Goal: Find specific page/section: Find specific page/section

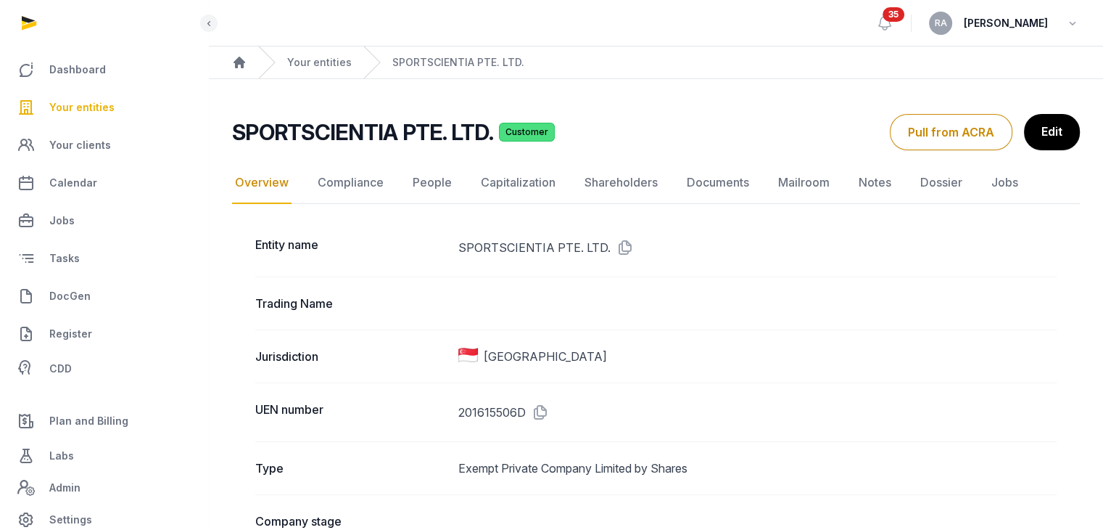
click at [84, 107] on span "Your entities" at bounding box center [81, 107] width 65 height 17
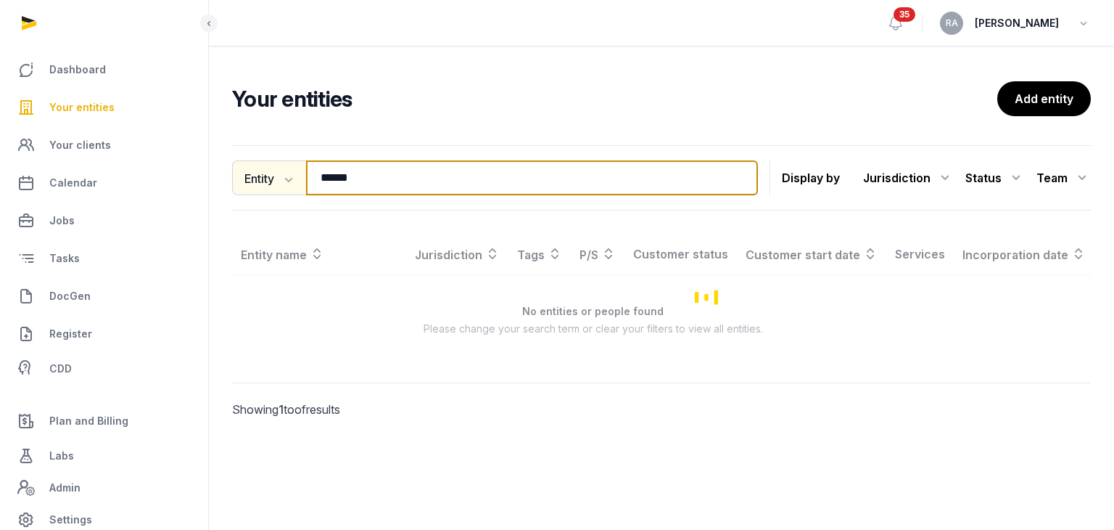
drag, startPoint x: 359, startPoint y: 176, endPoint x: 244, endPoint y: 184, distance: 115.6
click at [244, 184] on div "Entity Entity People Tags Services ****** Search" at bounding box center [495, 177] width 526 height 35
type input "******"
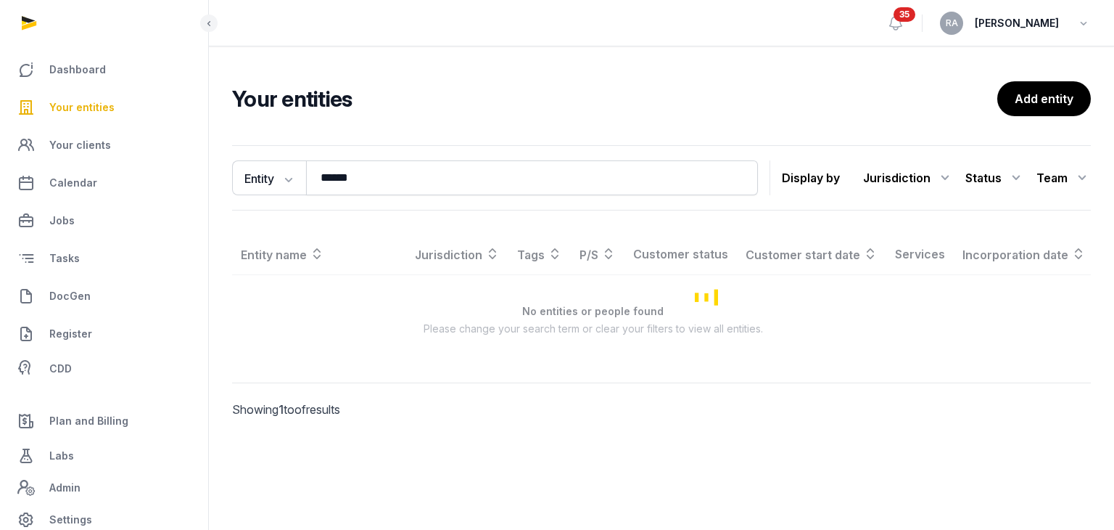
click at [91, 99] on span "Your entities" at bounding box center [81, 107] width 65 height 17
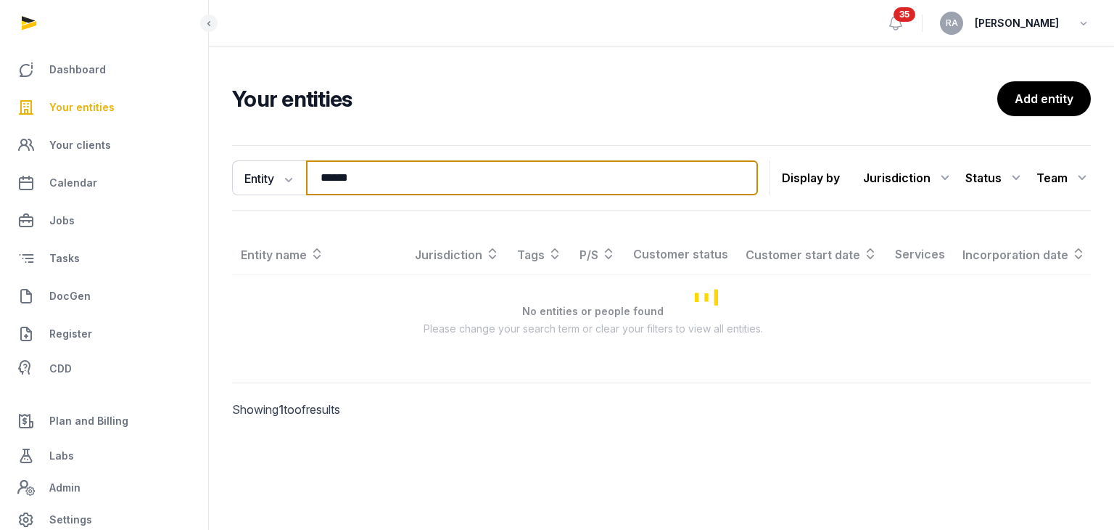
click at [444, 189] on input "******" at bounding box center [532, 177] width 452 height 35
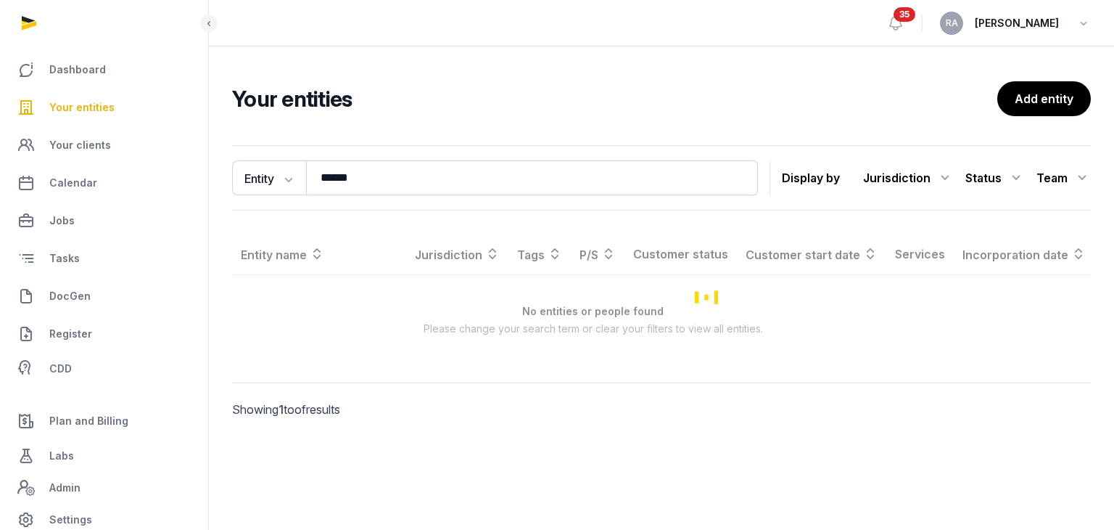
click at [104, 99] on span "Your entities" at bounding box center [81, 107] width 65 height 17
click at [99, 152] on span "Your clients" at bounding box center [80, 144] width 62 height 17
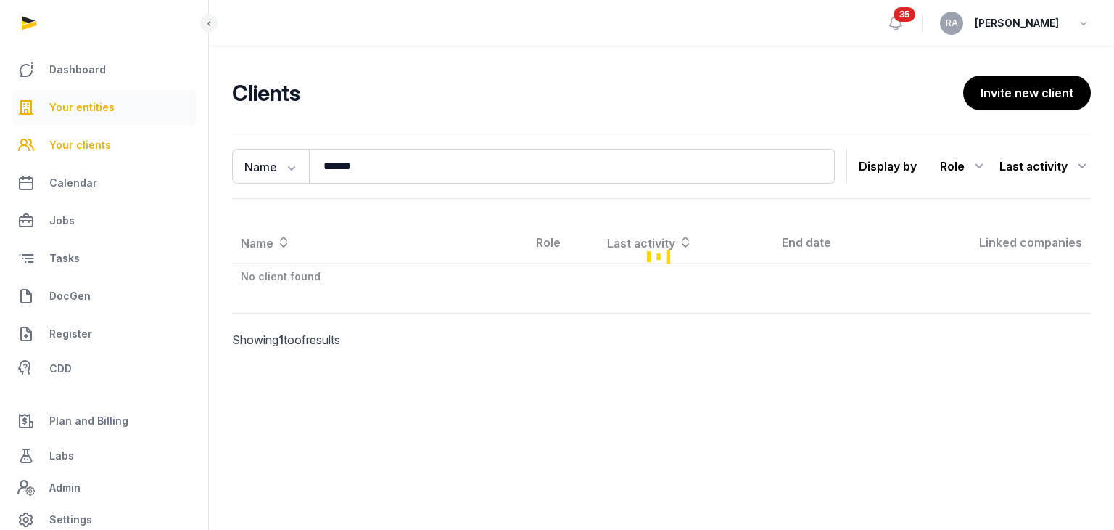
click at [101, 118] on link "Your entities" at bounding box center [104, 107] width 185 height 35
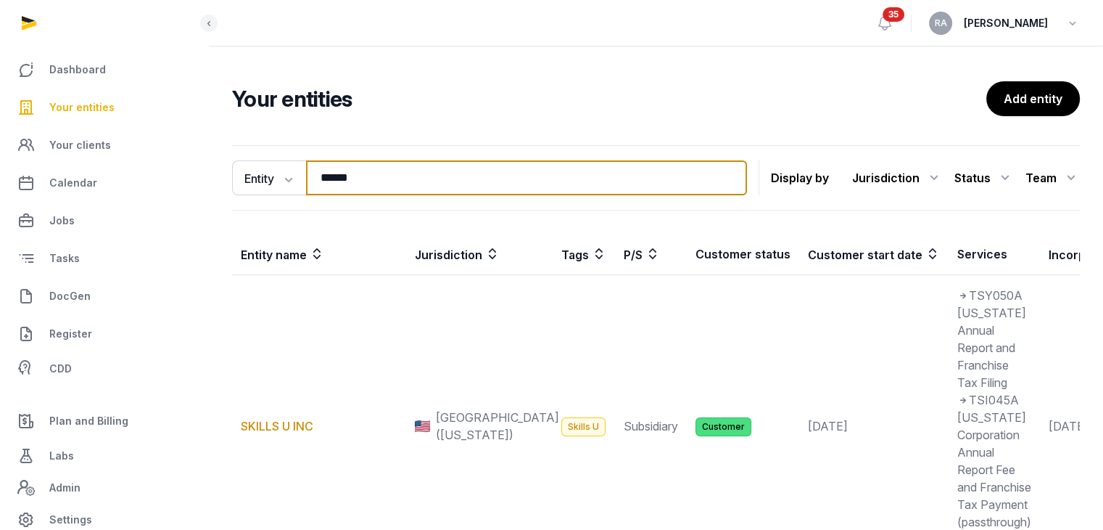
click at [379, 176] on input "******" at bounding box center [526, 177] width 441 height 35
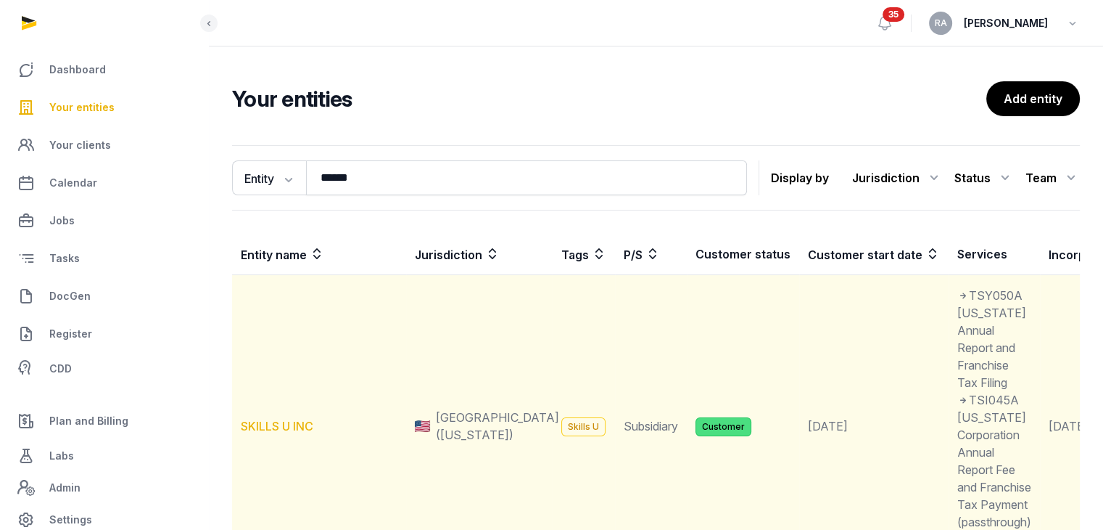
click at [288, 433] on link "SKILLS U INC" at bounding box center [277, 426] width 73 height 15
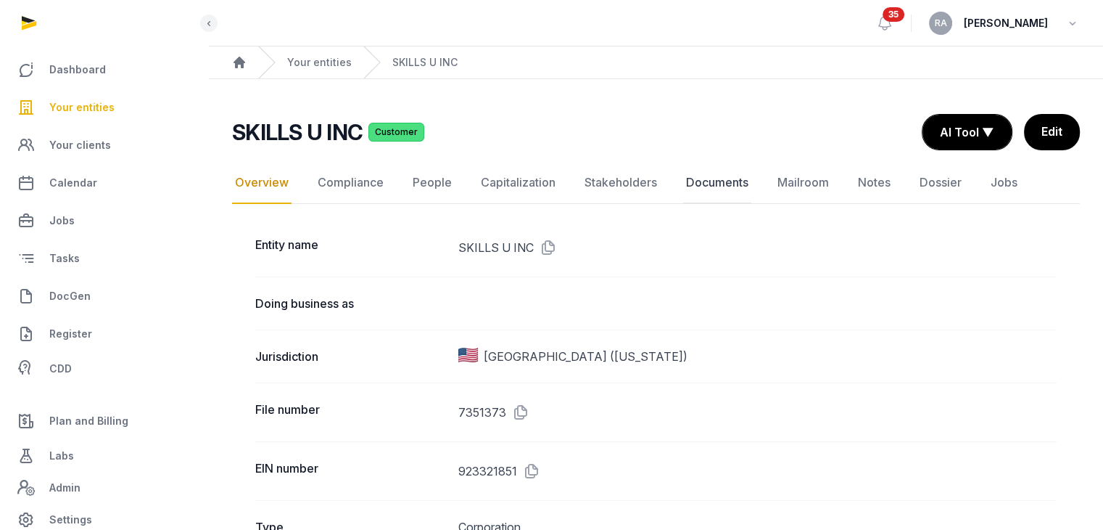
click at [720, 185] on link "Documents" at bounding box center [717, 183] width 68 height 42
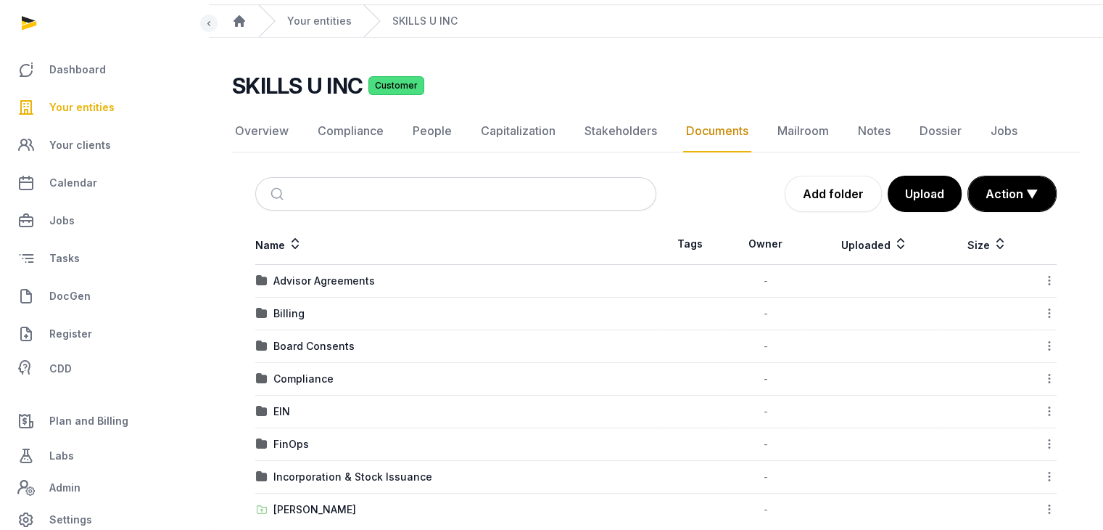
scroll to position [64, 0]
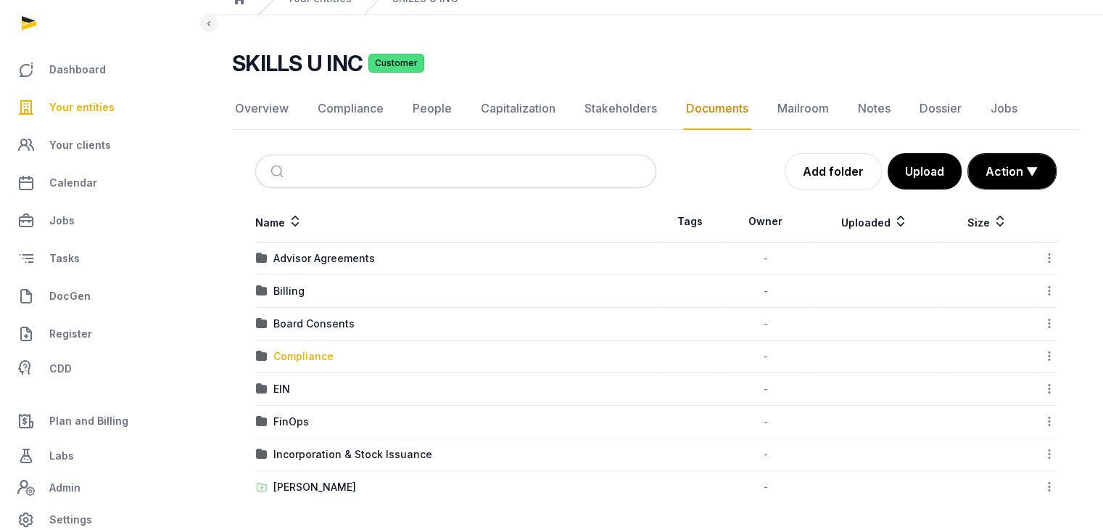
click at [313, 360] on div "Compliance" at bounding box center [303, 356] width 60 height 15
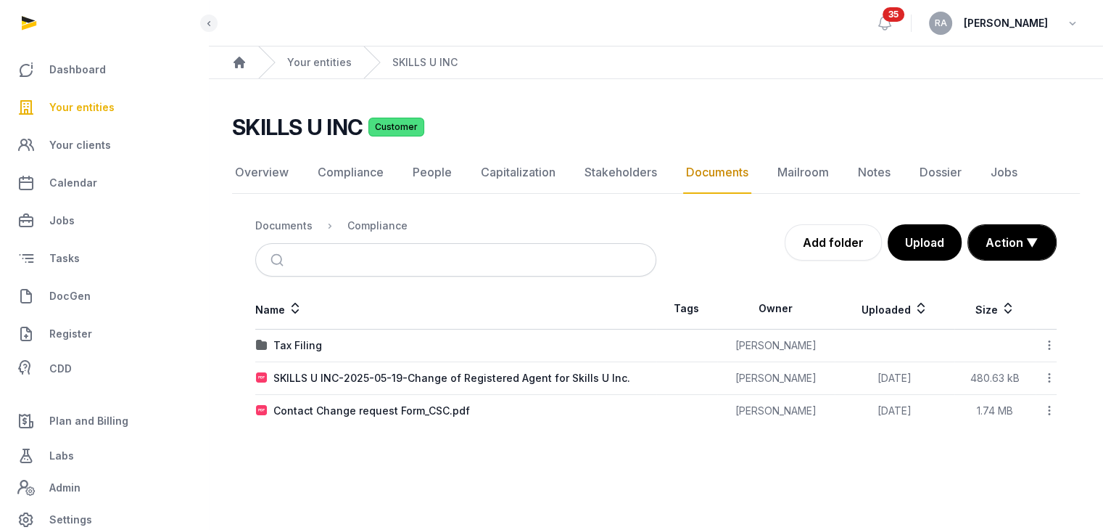
scroll to position [0, 0]
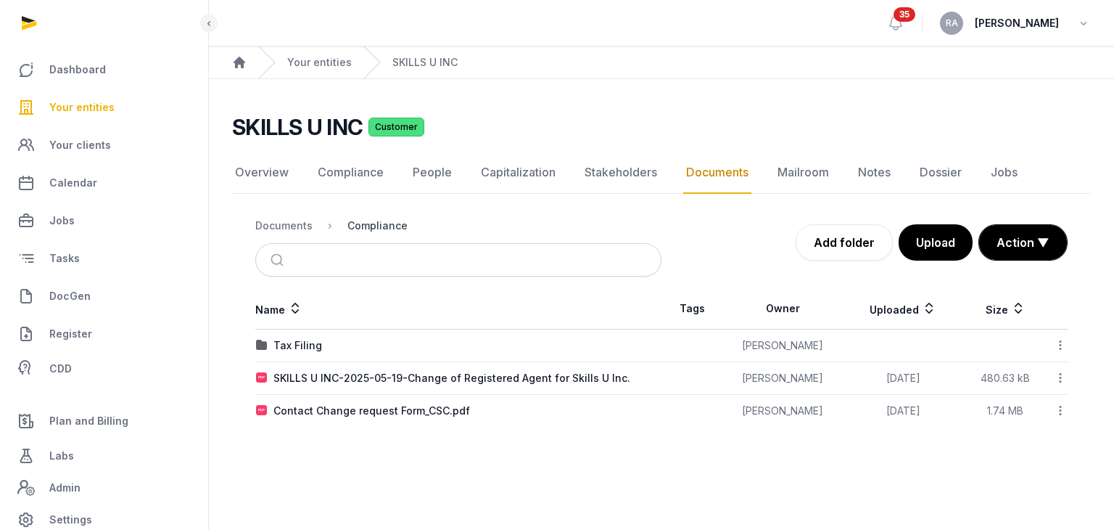
click at [371, 225] on div "Compliance" at bounding box center [377, 225] width 60 height 15
click at [292, 228] on div "Documents" at bounding box center [283, 225] width 57 height 15
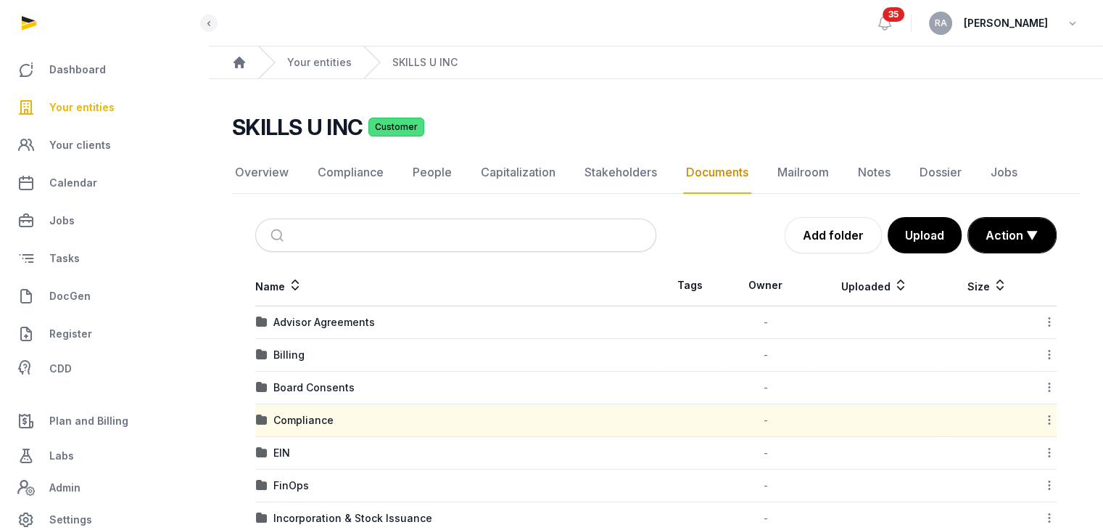
scroll to position [64, 0]
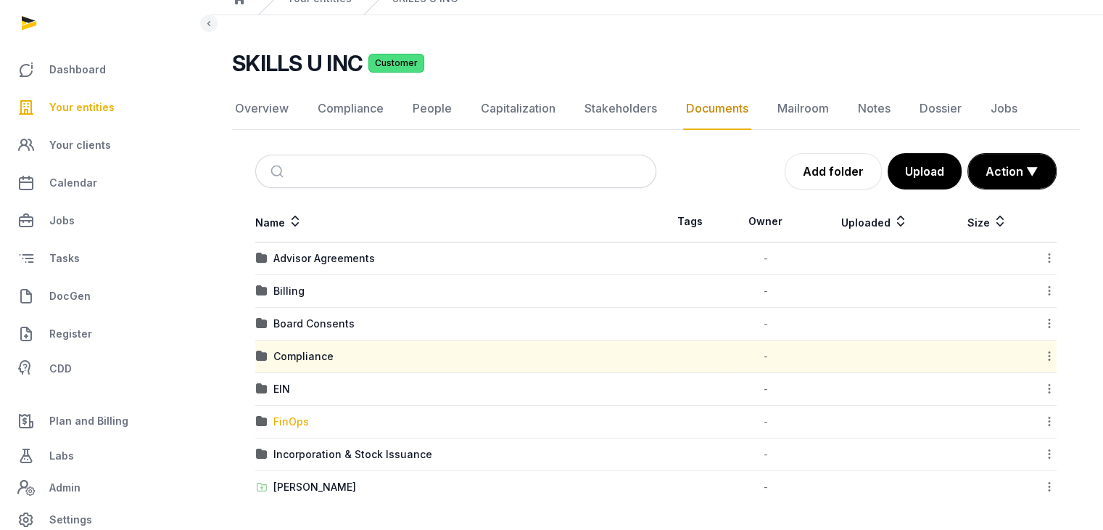
click at [291, 414] on div "FinOps" at bounding box center [291, 421] width 36 height 15
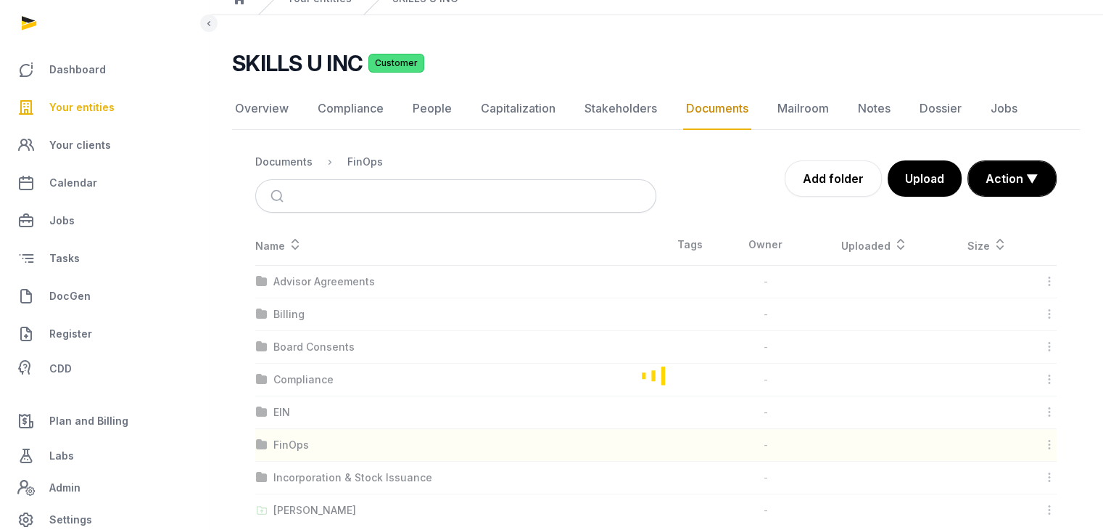
scroll to position [0, 0]
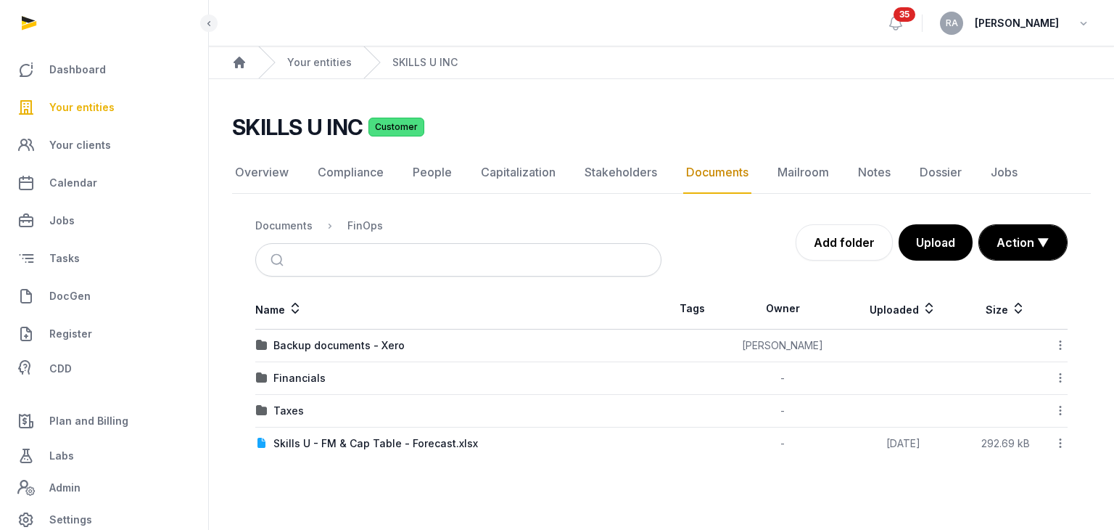
click at [270, 409] on div "Taxes" at bounding box center [458, 410] width 405 height 15
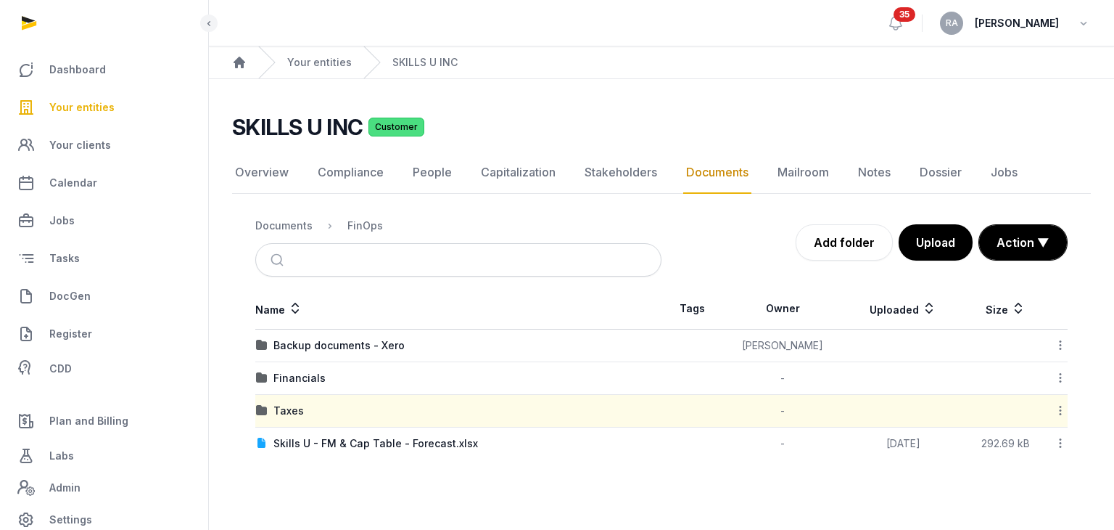
click at [270, 409] on div "Taxes" at bounding box center [458, 410] width 405 height 15
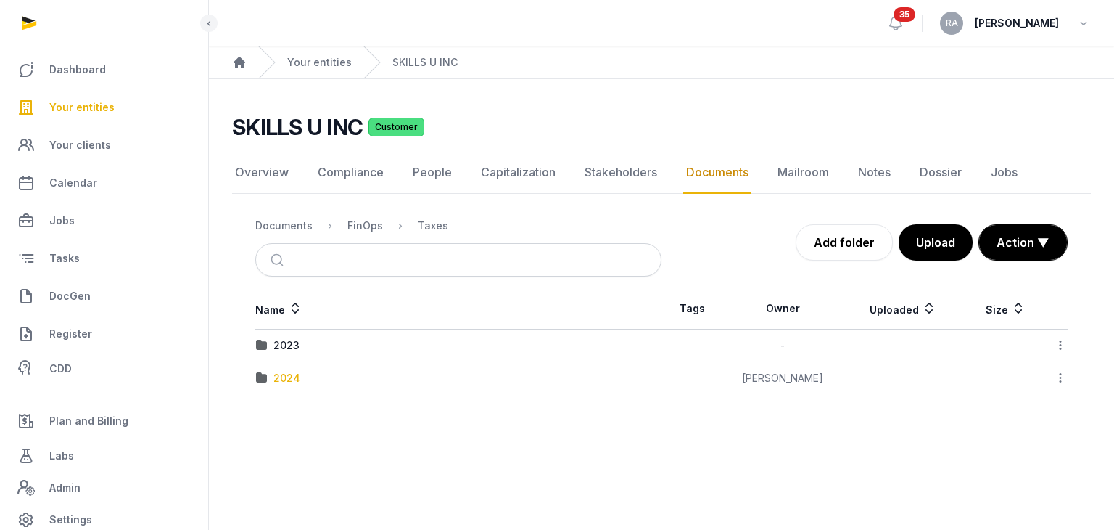
click at [295, 379] on div "2024" at bounding box center [286, 378] width 27 height 15
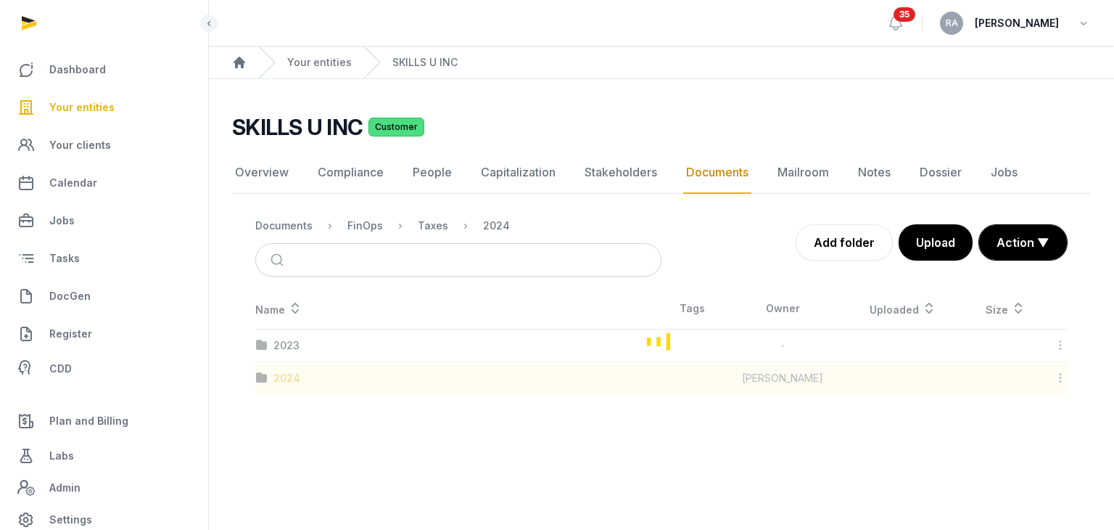
click at [295, 379] on div "Loading" at bounding box center [661, 341] width 859 height 106
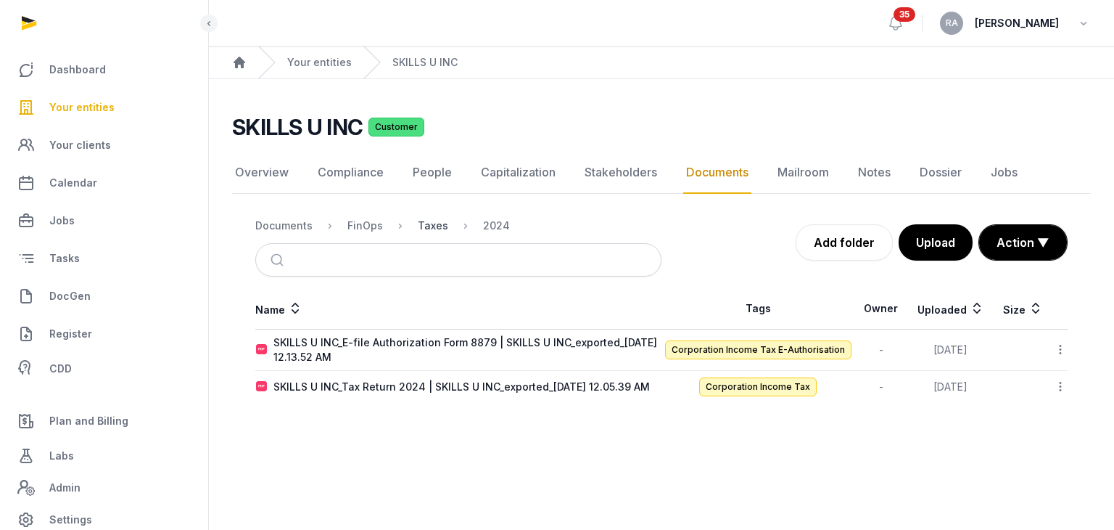
click at [441, 224] on div "Taxes" at bounding box center [433, 225] width 30 height 15
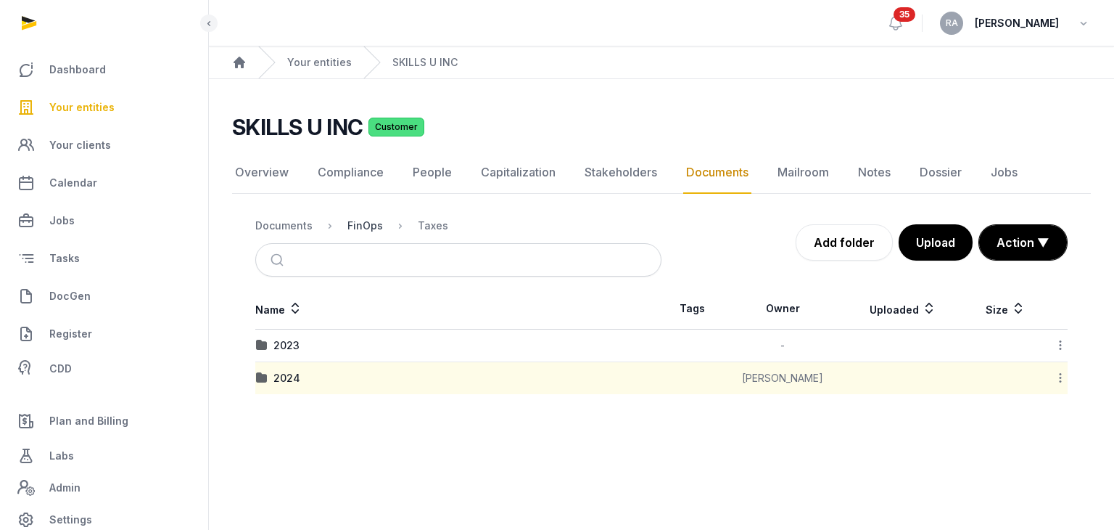
click at [366, 221] on div "FinOps" at bounding box center [365, 225] width 36 height 15
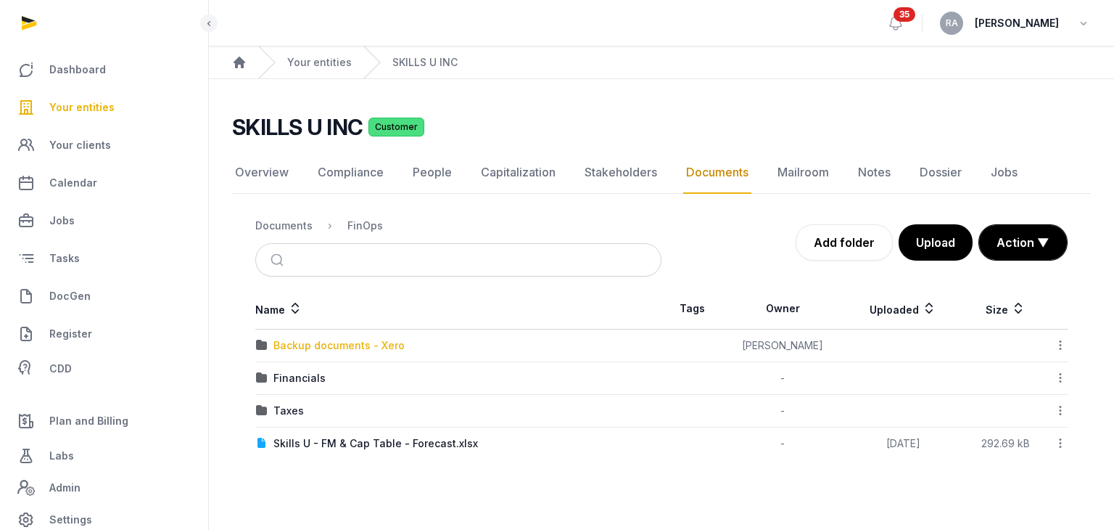
click at [339, 346] on div "Backup documents - Xero" at bounding box center [338, 345] width 131 height 15
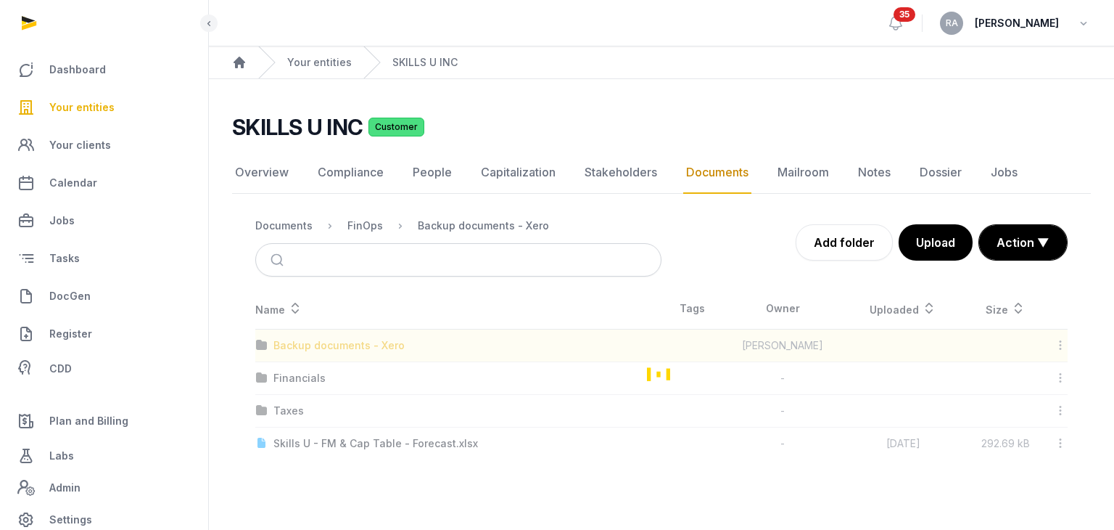
click at [339, 346] on div "Loading" at bounding box center [661, 373] width 859 height 171
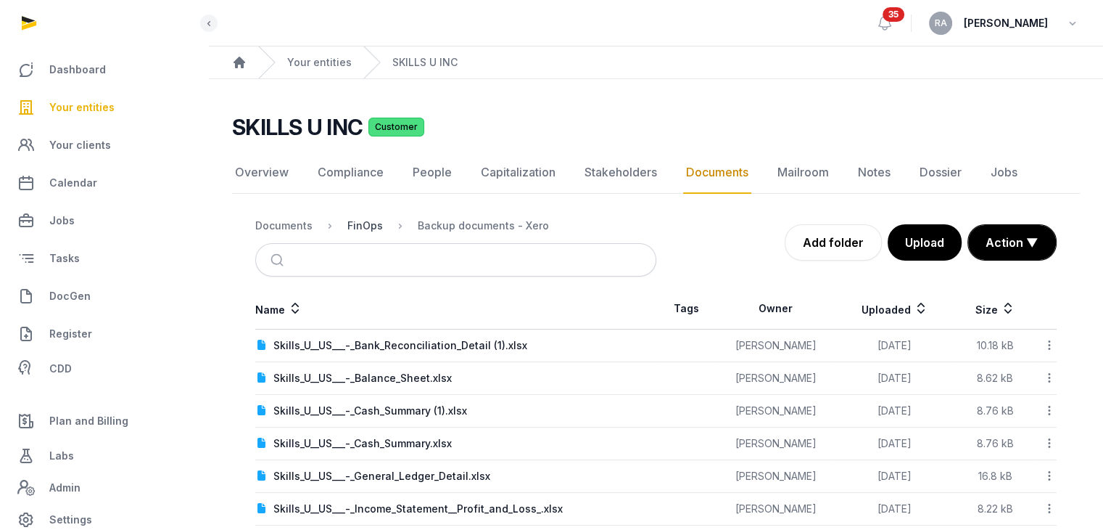
click at [366, 221] on div "FinOps" at bounding box center [365, 225] width 36 height 15
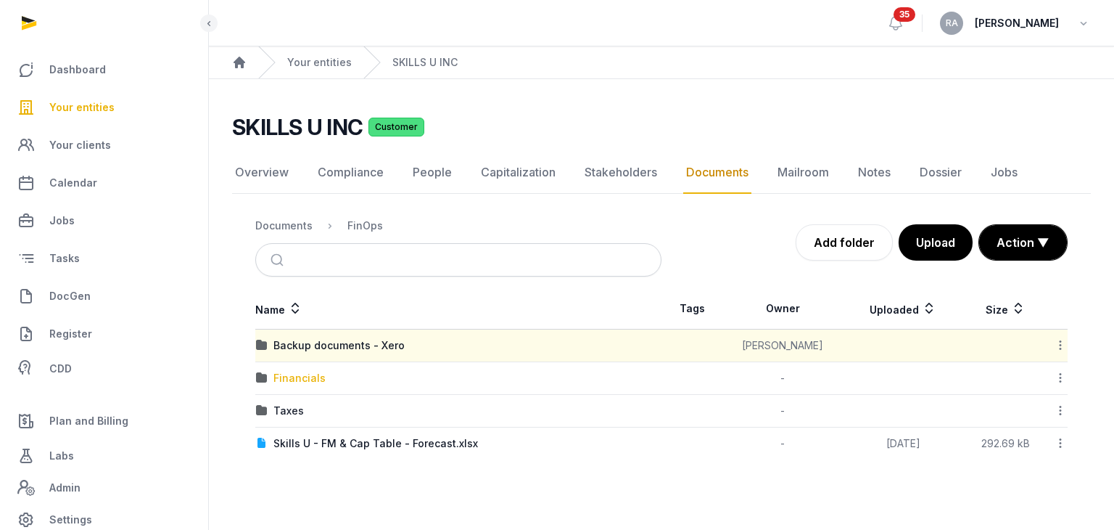
click at [299, 375] on div "Financials" at bounding box center [299, 378] width 52 height 15
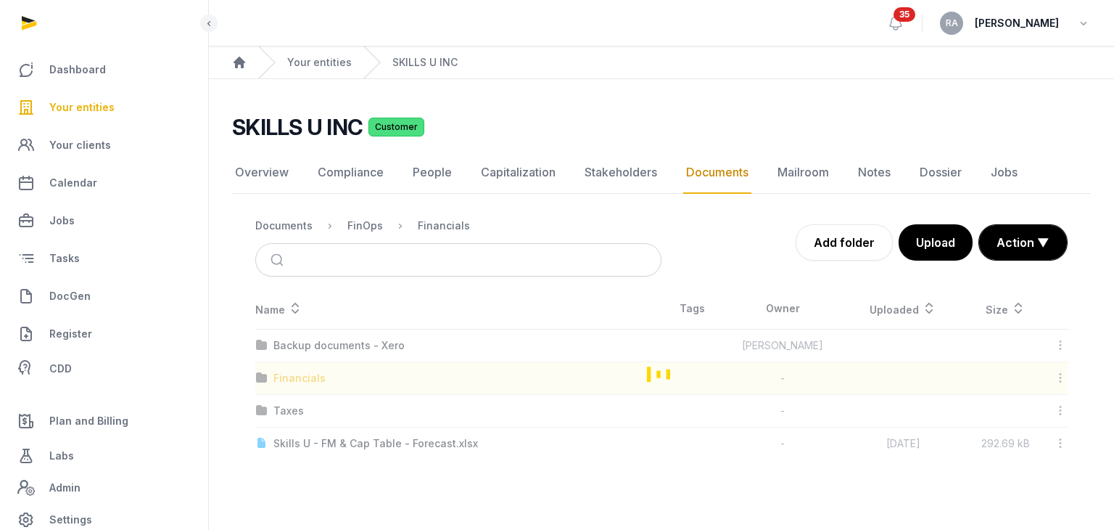
click at [299, 375] on div "Loading" at bounding box center [661, 373] width 859 height 171
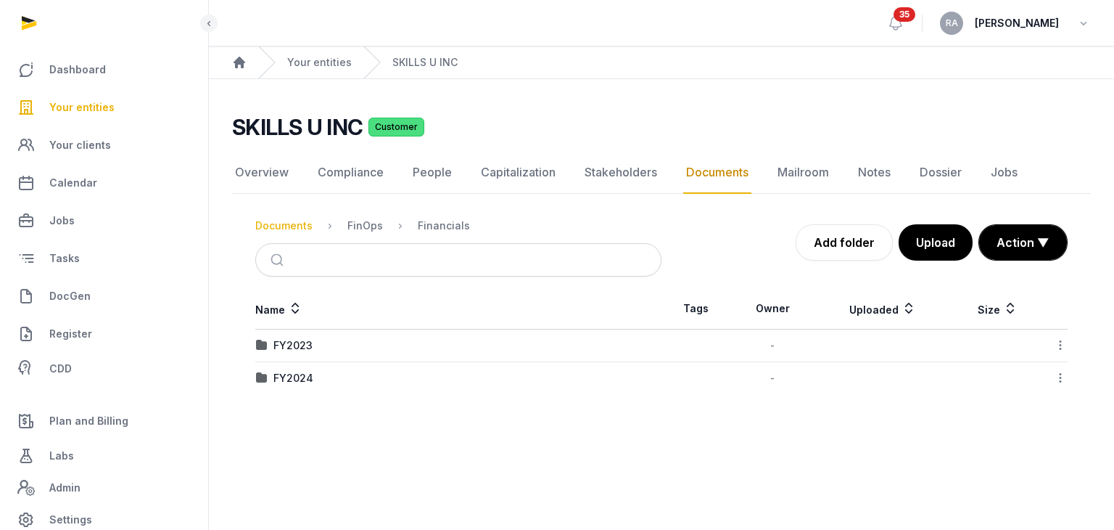
click at [287, 228] on div "Documents" at bounding box center [283, 225] width 57 height 15
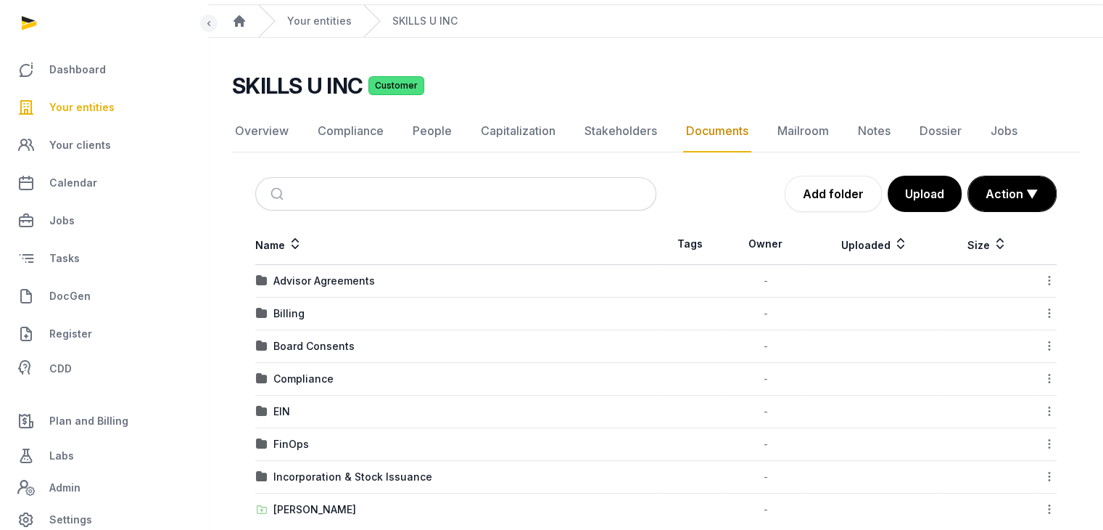
scroll to position [64, 0]
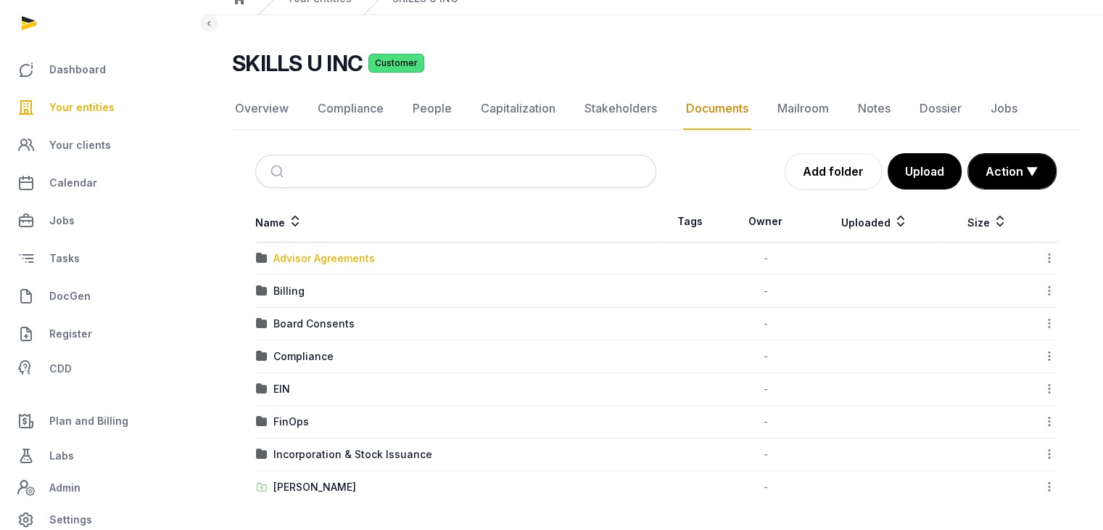
click at [308, 261] on div "Advisor Agreements" at bounding box center [324, 258] width 102 height 15
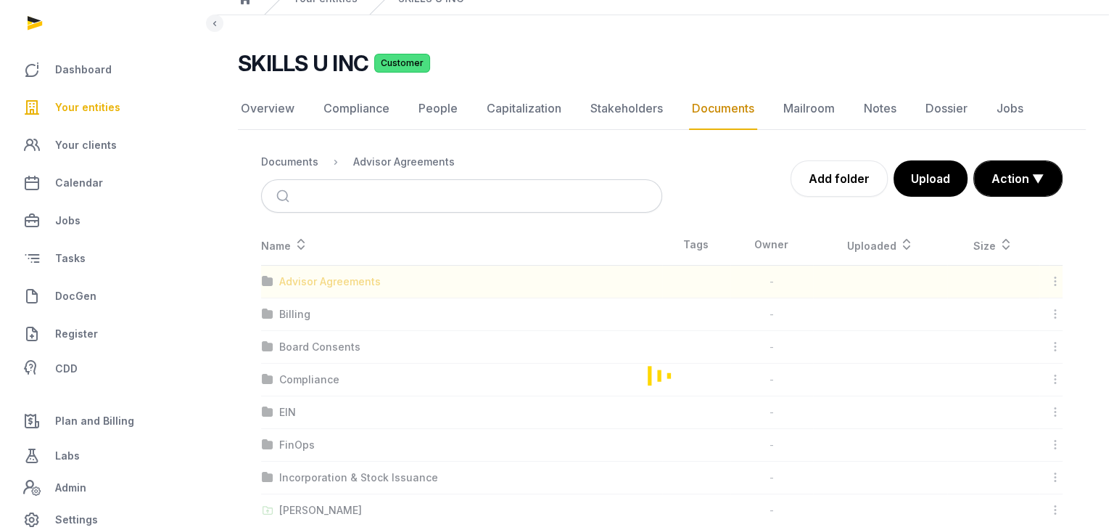
scroll to position [0, 0]
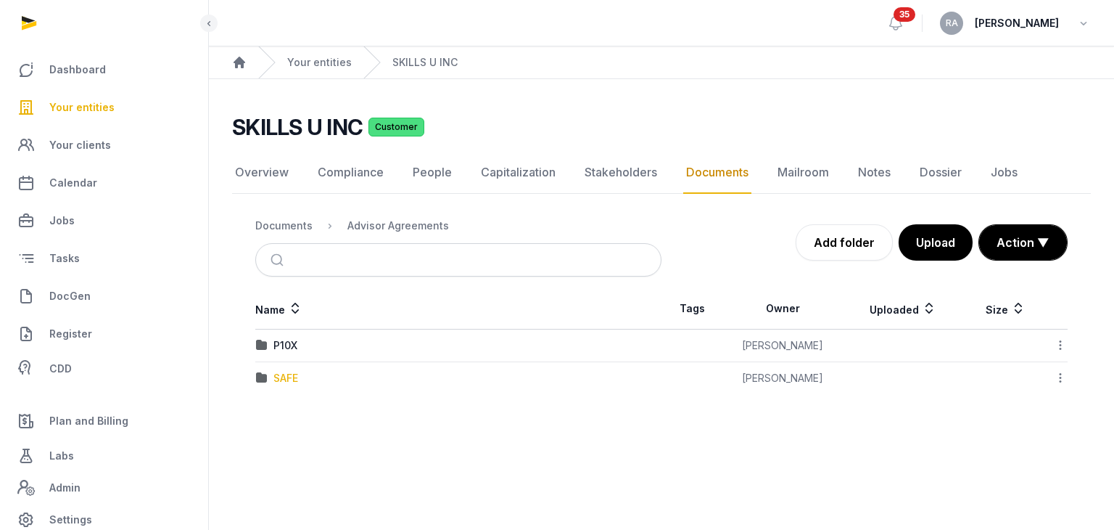
click at [275, 371] on div "SAFE" at bounding box center [285, 378] width 25 height 15
click at [0, 0] on div "Loading" at bounding box center [0, 0] width 0 height 0
